Goal: Navigation & Orientation: Find specific page/section

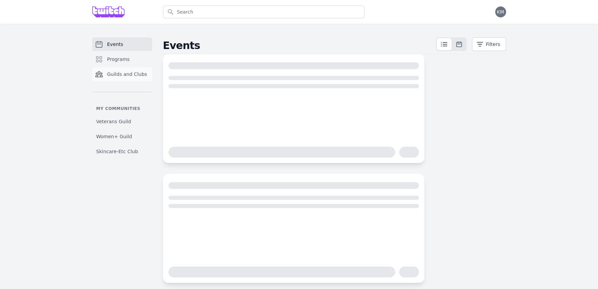
click at [115, 71] on span "Guilds and Clubs" at bounding box center [127, 74] width 40 height 7
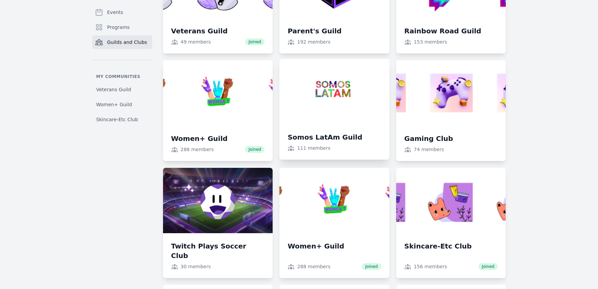
scroll to position [575, 0]
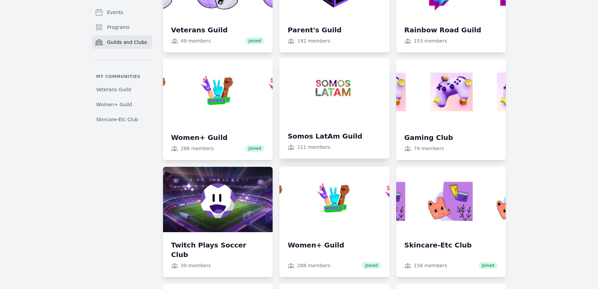
click at [316, 113] on link at bounding box center [334, 108] width 110 height 101
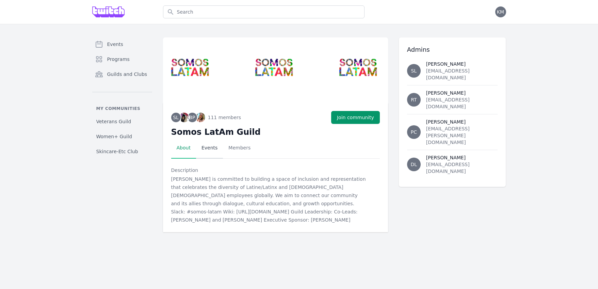
click at [204, 147] on link "Events" at bounding box center [209, 147] width 27 height 21
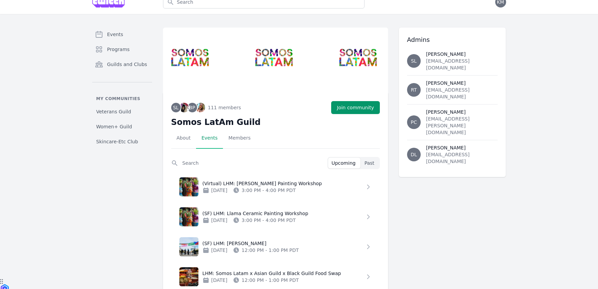
scroll to position [34, 0]
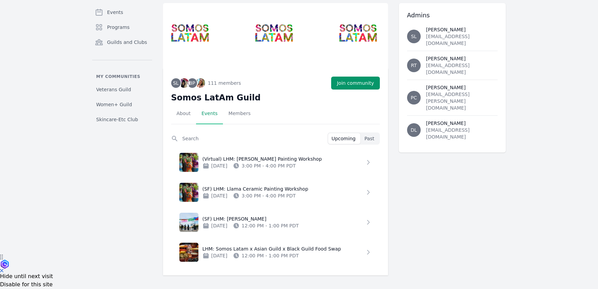
drag, startPoint x: 266, startPoint y: 35, endPoint x: 236, endPoint y: 78, distance: 52.4
click at [266, 35] on img at bounding box center [275, 35] width 225 height 65
click at [181, 114] on link "About" at bounding box center [183, 113] width 25 height 21
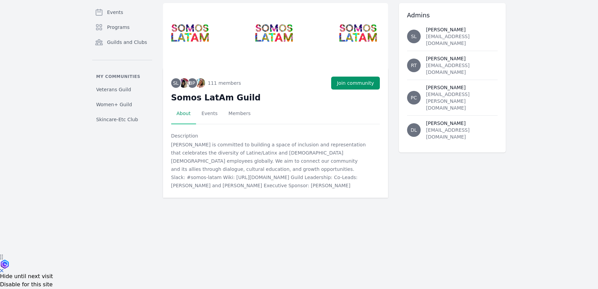
scroll to position [0, 0]
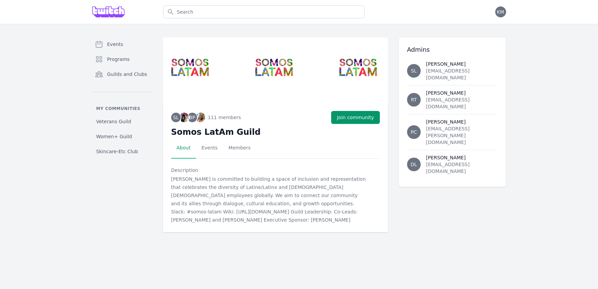
click at [250, 210] on p "[PERSON_NAME] is committed to building a space of inclusion and representation …" at bounding box center [269, 199] width 197 height 49
